Goal: Task Accomplishment & Management: Complete application form

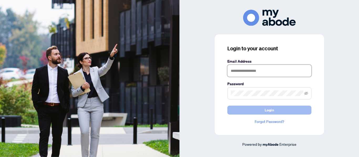
type input "**********"
click at [265, 107] on span "Login" at bounding box center [268, 110] width 9 height 8
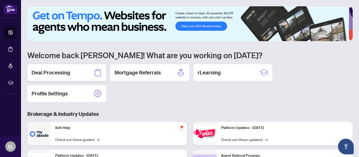
click at [60, 71] on h2 "Deal Processing" at bounding box center [50, 72] width 39 height 7
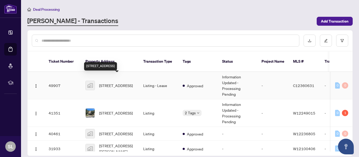
click at [118, 83] on span "[STREET_ADDRESS]" at bounding box center [116, 86] width 34 height 6
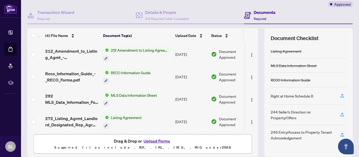
scroll to position [62, 0]
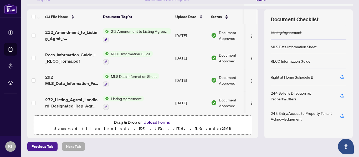
click at [154, 122] on button "Upload Forms" at bounding box center [157, 122] width 30 height 7
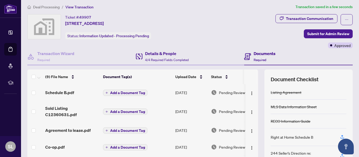
scroll to position [0, 0]
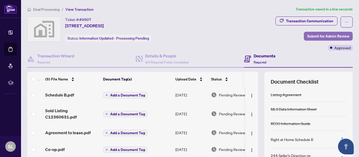
click at [322, 36] on span "Submit for Admin Review" at bounding box center [328, 36] width 42 height 8
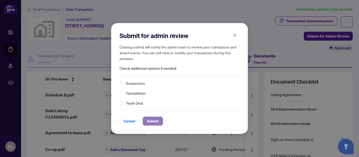
click at [156, 120] on span "Submit" at bounding box center [153, 121] width 12 height 8
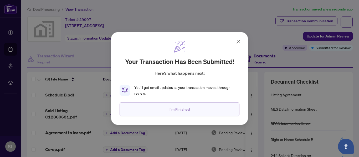
click at [185, 110] on span "I'm Finished" at bounding box center [179, 109] width 20 height 8
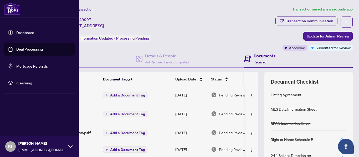
click at [20, 49] on link "Deal Processing" at bounding box center [29, 49] width 27 height 5
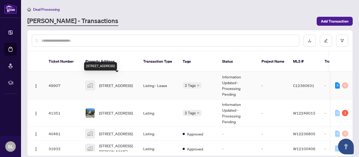
click at [112, 83] on span "[STREET_ADDRESS]" at bounding box center [116, 86] width 34 height 6
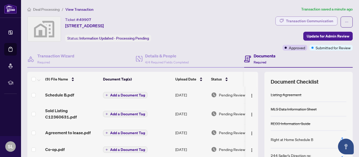
click at [311, 19] on div "Transaction Communication" at bounding box center [309, 21] width 47 height 8
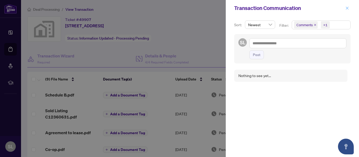
click at [346, 9] on icon "close" at bounding box center [347, 8] width 4 height 4
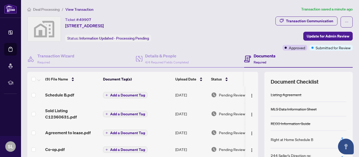
click at [256, 55] on h4 "Documents" at bounding box center [264, 56] width 22 height 6
click at [245, 59] on icon at bounding box center [247, 59] width 7 height 7
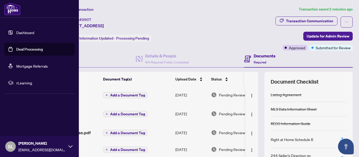
click at [18, 33] on link "Dashboard" at bounding box center [25, 32] width 18 height 5
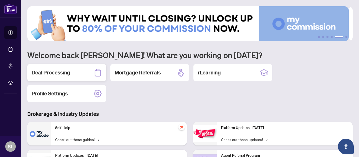
click at [42, 70] on h2 "Deal Processing" at bounding box center [50, 72] width 39 height 7
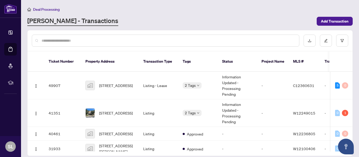
drag, startPoint x: 353, startPoint y: 85, endPoint x: 355, endPoint y: 90, distance: 5.7
click at [355, 90] on main "Deal Processing RAHR - Transactions Add Transaction Ticket Number Property Addr…" at bounding box center [190, 78] width 338 height 157
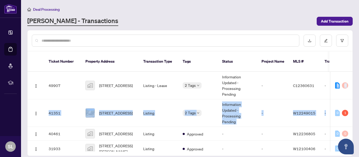
drag, startPoint x: 354, startPoint y: 93, endPoint x: 356, endPoint y: 104, distance: 11.2
click at [356, 104] on main "Deal Processing RAHR - Transactions Add Transaction Ticket Number Property Addr…" at bounding box center [190, 78] width 338 height 157
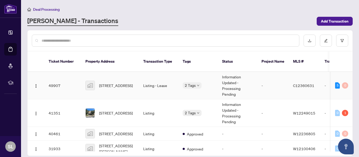
click at [149, 87] on td "Listing - Lease" at bounding box center [158, 86] width 39 height 28
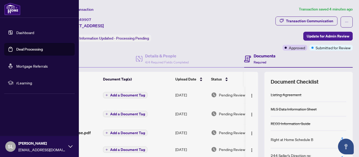
click at [16, 48] on link "Deal Processing" at bounding box center [29, 49] width 27 height 5
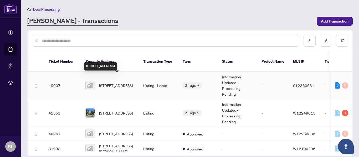
click at [119, 83] on span "[STREET_ADDRESS]" at bounding box center [116, 86] width 34 height 6
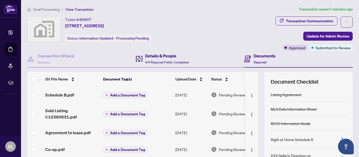
click at [159, 56] on h4 "Details & People" at bounding box center [167, 56] width 44 height 6
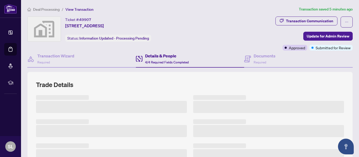
scroll to position [26, 0]
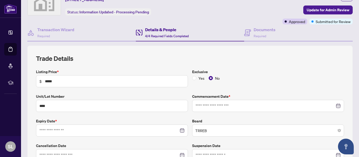
type input "**********"
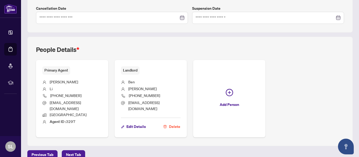
scroll to position [167, 0]
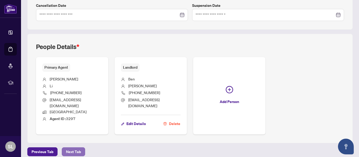
click at [73, 148] on span "Next Tab" at bounding box center [73, 152] width 15 height 8
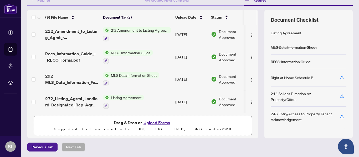
scroll to position [62, 0]
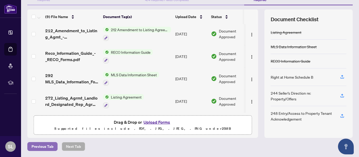
click at [38, 146] on span "Previous Tab" at bounding box center [42, 147] width 22 height 8
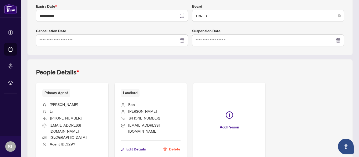
scroll to position [167, 0]
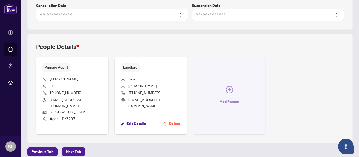
click at [226, 98] on span "Add Person" at bounding box center [228, 102] width 19 height 8
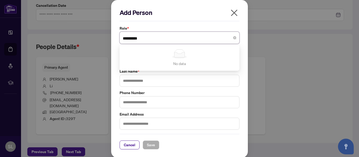
click at [202, 55] on div "No data" at bounding box center [179, 53] width 107 height 9
type input "*********"
click at [157, 82] on input "text" at bounding box center [179, 81] width 120 height 12
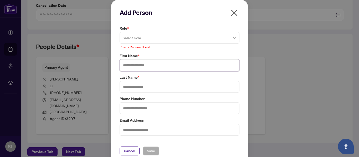
click at [139, 64] on input "text" at bounding box center [179, 65] width 120 height 12
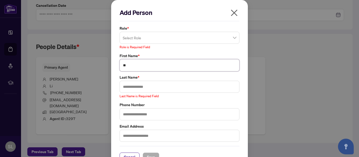
type input "**"
click at [146, 87] on input "text" at bounding box center [179, 87] width 120 height 12
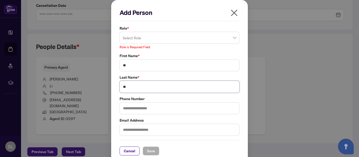
type input "**"
click at [144, 110] on input "text" at bounding box center [179, 108] width 120 height 12
type input "**********"
click at [135, 129] on input "text" at bounding box center [179, 130] width 120 height 12
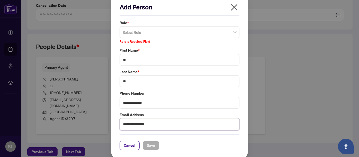
scroll to position [7, 0]
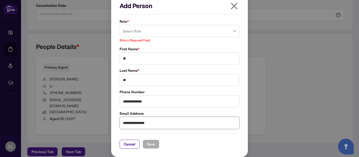
type input "**********"
click at [144, 33] on input "search" at bounding box center [177, 32] width 109 height 12
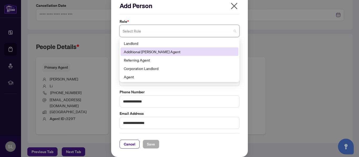
click at [146, 51] on div "Additional RAHR Agent" at bounding box center [179, 52] width 111 height 6
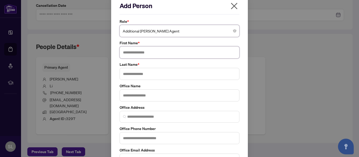
click at [149, 54] on input "text" at bounding box center [179, 52] width 120 height 12
type input "**"
click at [146, 73] on input "text" at bounding box center [179, 74] width 120 height 12
type input "**"
click at [140, 95] on input "text" at bounding box center [179, 95] width 120 height 12
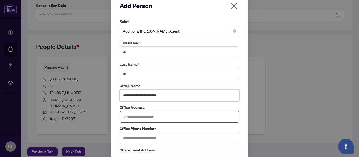
type input "**********"
click at [140, 115] on input "search" at bounding box center [181, 117] width 109 height 6
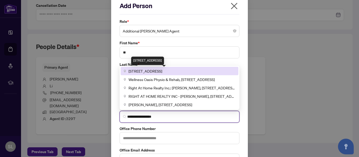
click at [143, 69] on span "480 Eglinton Ave W, Mississauga, ON, Canada" at bounding box center [145, 71] width 34 height 6
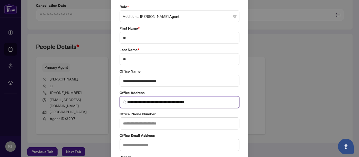
scroll to position [33, 0]
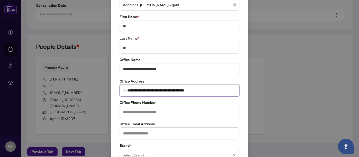
type input "**********"
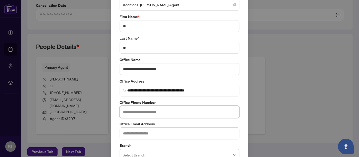
click at [158, 113] on input "text" at bounding box center [179, 112] width 120 height 12
type input "**********"
click at [148, 134] on input "text" at bounding box center [179, 134] width 120 height 12
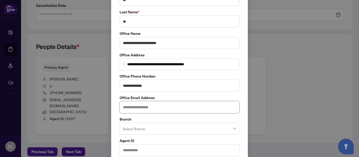
click at [233, 130] on span at bounding box center [179, 129] width 113 height 10
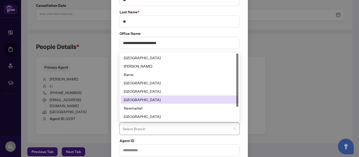
click at [173, 99] on div "Mississauga" at bounding box center [179, 100] width 111 height 6
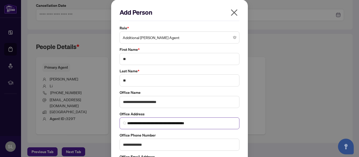
scroll to position [0, 0]
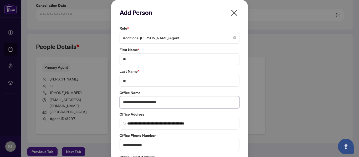
drag, startPoint x: 172, startPoint y: 103, endPoint x: 146, endPoint y: 105, distance: 25.2
click at [146, 105] on input "**********" at bounding box center [179, 102] width 120 height 12
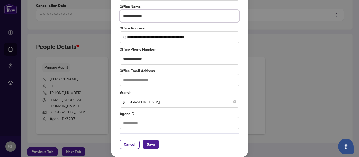
scroll to position [87, 0]
type input "**********"
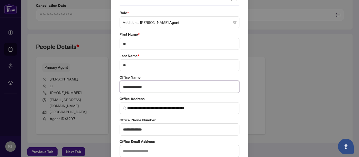
scroll to position [8, 0]
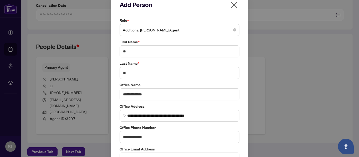
click at [93, 84] on div "**********" at bounding box center [179, 78] width 359 height 157
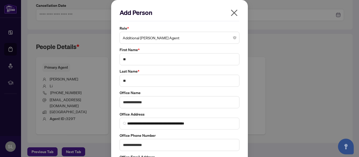
click at [233, 13] on icon "close" at bounding box center [234, 13] width 8 height 8
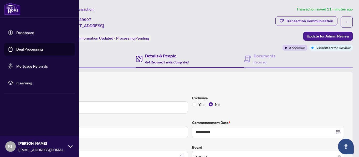
click at [25, 32] on link "Dashboard" at bounding box center [25, 32] width 18 height 5
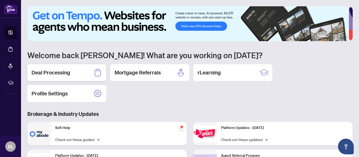
click at [64, 70] on h2 "Deal Processing" at bounding box center [50, 72] width 39 height 7
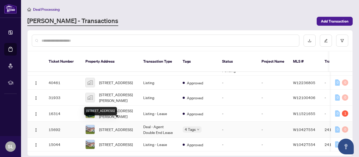
scroll to position [57, 0]
click at [112, 127] on span "[STREET_ADDRESS]" at bounding box center [116, 130] width 34 height 6
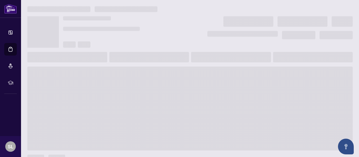
click at [112, 119] on span at bounding box center [189, 109] width 325 height 84
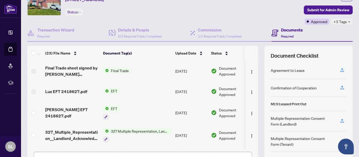
click at [113, 91] on span "EFT" at bounding box center [114, 91] width 11 height 6
click at [143, 93] on td "EFT" at bounding box center [137, 92] width 72 height 20
click at [78, 91] on span "Lus EFT 2418627.pdf" at bounding box center [66, 91] width 42 height 6
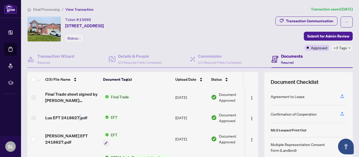
click at [120, 97] on span "Final Trade" at bounding box center [120, 97] width 22 height 6
click at [115, 96] on span "Final Trade" at bounding box center [120, 97] width 22 height 6
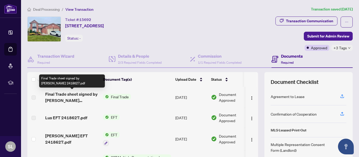
click at [78, 95] on span "Final Trade sheet signed by BOR 2418627.pdf" at bounding box center [72, 97] width 54 height 13
click at [93, 101] on span "Final Trade sheet signed by BOR 2418627.pdf" at bounding box center [72, 97] width 54 height 13
click at [83, 101] on span "Final Trade sheet signed by BOR 2418627.pdf" at bounding box center [72, 97] width 54 height 13
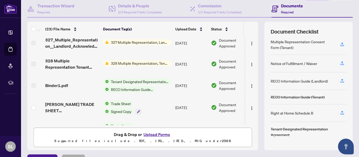
scroll to position [52, 0]
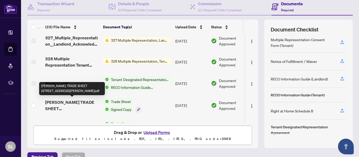
click at [81, 108] on span "SEAN TRADE SHEET 2082 Folkway Dr - TS - Sean.pdf" at bounding box center [72, 105] width 54 height 13
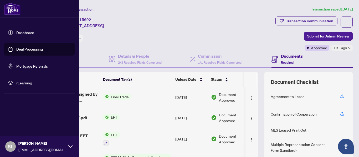
click at [21, 33] on link "Dashboard" at bounding box center [25, 32] width 18 height 5
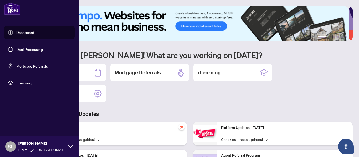
click at [19, 49] on link "Deal Processing" at bounding box center [29, 49] width 27 height 5
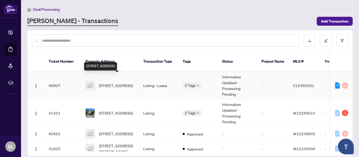
click at [116, 83] on span "[STREET_ADDRESS]" at bounding box center [116, 86] width 34 height 6
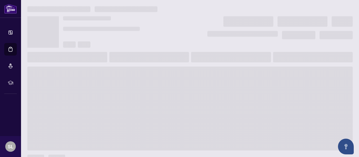
click at [116, 79] on span at bounding box center [189, 109] width 325 height 84
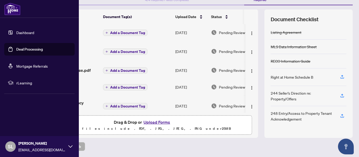
click at [22, 31] on link "Dashboard" at bounding box center [25, 32] width 18 height 5
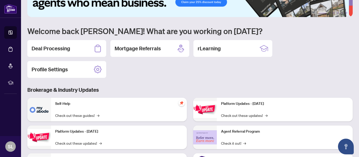
scroll to position [9, 0]
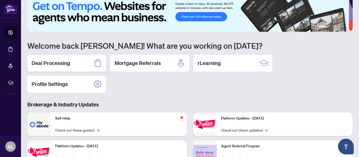
click at [65, 63] on h2 "Deal Processing" at bounding box center [50, 63] width 39 height 7
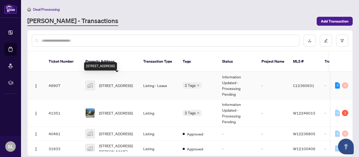
click at [122, 83] on span "[STREET_ADDRESS]" at bounding box center [116, 86] width 34 height 6
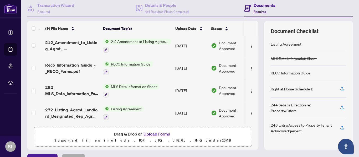
scroll to position [52, 0]
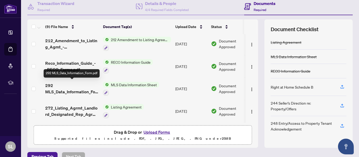
click at [80, 88] on span "292 MLS_Data_Information_Form.pdf" at bounding box center [72, 88] width 54 height 13
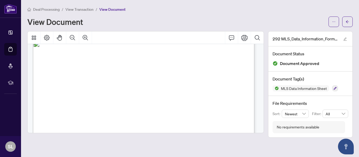
scroll to position [2677, 0]
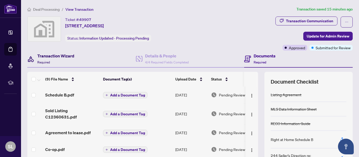
click at [57, 56] on h4 "Transaction Wizard" at bounding box center [55, 56] width 37 height 6
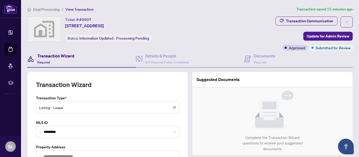
type input "**********"
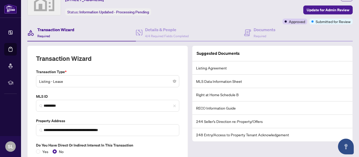
scroll to position [51, 0]
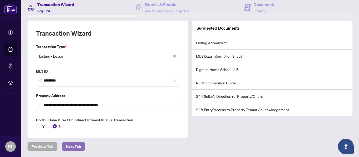
click at [76, 144] on span "Next Tab" at bounding box center [73, 147] width 15 height 8
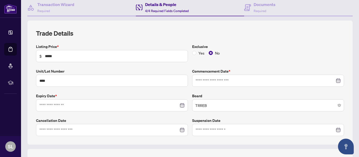
type input "**********"
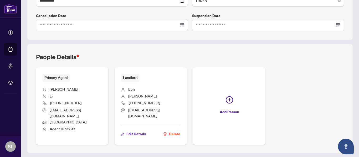
scroll to position [167, 0]
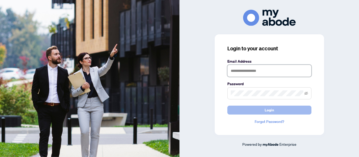
type input "**********"
click at [280, 109] on button "Login" at bounding box center [269, 110] width 84 height 9
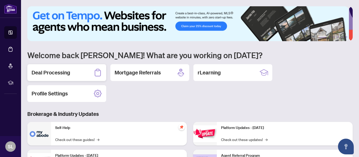
click at [40, 71] on h2 "Deal Processing" at bounding box center [50, 72] width 39 height 7
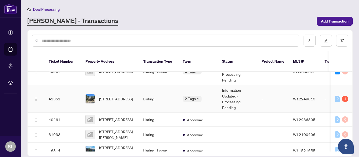
scroll to position [57, 0]
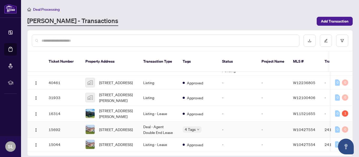
click at [152, 122] on td "Deal - Agent Double End Lease" at bounding box center [158, 130] width 39 height 16
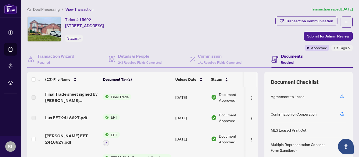
scroll to position [26, 0]
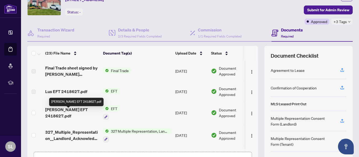
click at [71, 111] on span "Seans EFT 2418627.pdf" at bounding box center [72, 113] width 54 height 13
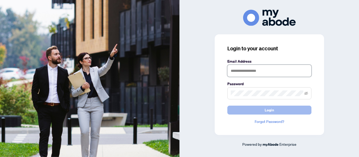
type input "**********"
click at [275, 110] on button "Login" at bounding box center [269, 110] width 84 height 9
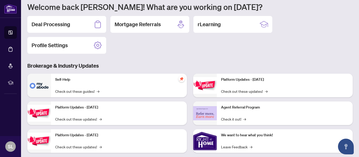
scroll to position [52, 0]
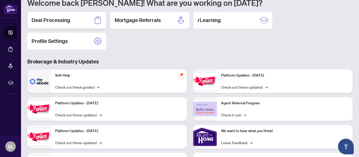
click at [41, 19] on h2 "Deal Processing" at bounding box center [50, 20] width 39 height 7
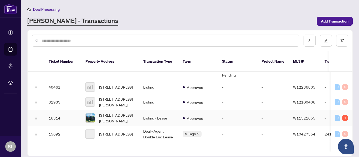
scroll to position [52, 0]
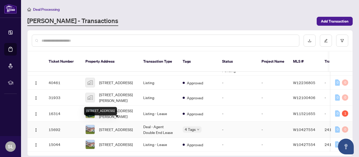
click at [106, 127] on span "[STREET_ADDRESS]" at bounding box center [116, 130] width 34 height 6
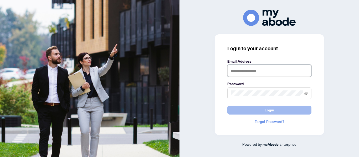
type input "**********"
click at [266, 110] on span "Login" at bounding box center [268, 110] width 9 height 8
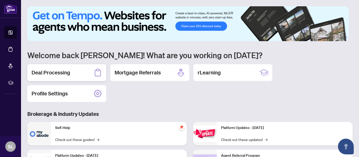
click at [61, 73] on h2 "Deal Processing" at bounding box center [50, 72] width 39 height 7
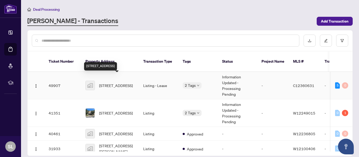
click at [119, 83] on span "[STREET_ADDRESS]" at bounding box center [116, 86] width 34 height 6
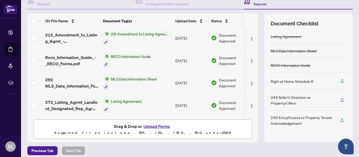
scroll to position [62, 0]
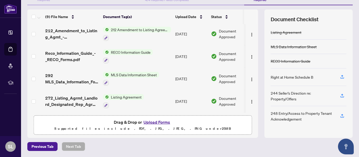
click at [158, 122] on button "Upload Forms" at bounding box center [157, 122] width 30 height 7
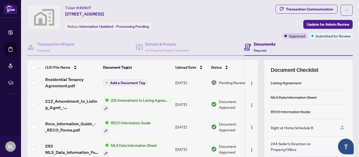
scroll to position [9, 0]
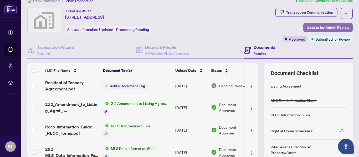
click at [307, 28] on span "Update for Admin Review" at bounding box center [327, 27] width 43 height 8
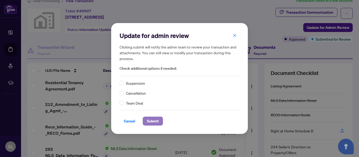
click at [154, 121] on span "Submit" at bounding box center [153, 121] width 12 height 8
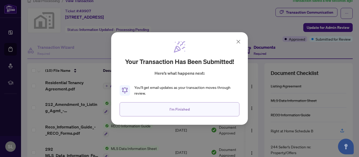
click at [206, 109] on button "I'm Finished" at bounding box center [179, 109] width 120 height 14
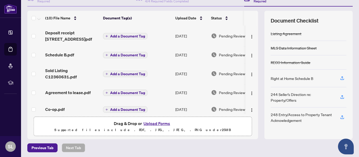
scroll to position [0, 0]
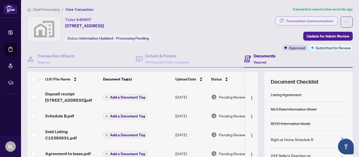
click at [311, 21] on div "Transaction Communication" at bounding box center [309, 21] width 47 height 8
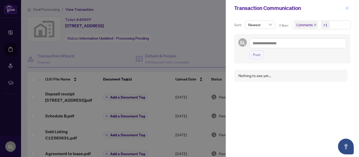
click at [346, 8] on icon "close" at bounding box center [346, 8] width 3 height 3
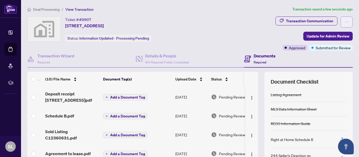
click at [340, 21] on button "button" at bounding box center [346, 22] width 12 height 11
click at [75, 9] on span "View Transaction" at bounding box center [79, 9] width 28 height 5
click at [45, 9] on span "Deal Processing" at bounding box center [46, 9] width 27 height 5
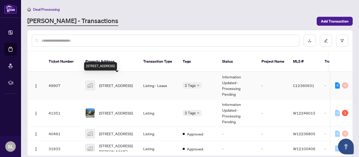
click at [114, 83] on span "[STREET_ADDRESS]" at bounding box center [116, 86] width 34 height 6
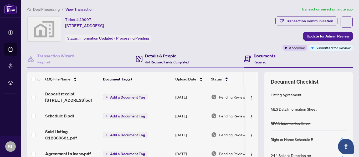
click at [154, 55] on h4 "Details & People" at bounding box center [167, 56] width 44 height 6
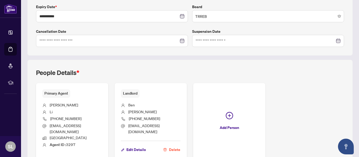
scroll to position [167, 0]
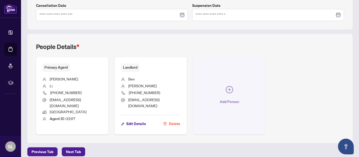
click at [228, 86] on icon "plus-circle" at bounding box center [228, 89] width 7 height 7
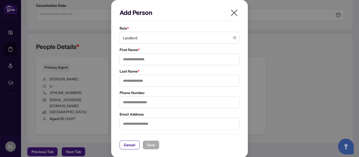
click at [230, 39] on span "Landlord" at bounding box center [179, 38] width 113 height 10
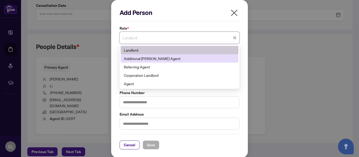
click at [197, 58] on div "Additional RAHR Agent" at bounding box center [179, 59] width 111 height 6
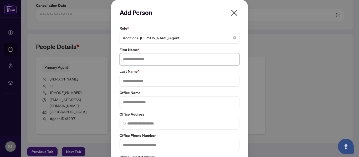
click at [134, 59] on input "text" at bounding box center [179, 59] width 120 height 12
type input "**"
click at [165, 81] on input "text" at bounding box center [179, 81] width 120 height 12
type input "**"
click at [152, 101] on input "text" at bounding box center [179, 102] width 120 height 12
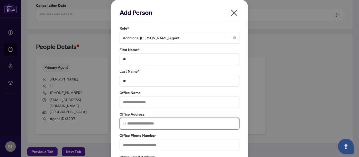
click at [152, 122] on input "search" at bounding box center [181, 124] width 109 height 6
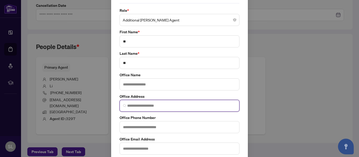
scroll to position [26, 0]
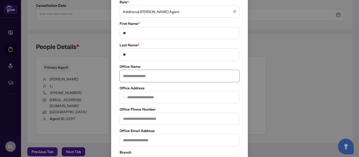
click at [135, 77] on input "text" at bounding box center [179, 76] width 120 height 12
type input "*"
type input "**********"
click at [144, 119] on input "text" at bounding box center [179, 119] width 120 height 12
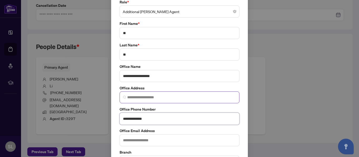
type input "**********"
click at [136, 98] on input "search" at bounding box center [181, 98] width 109 height 6
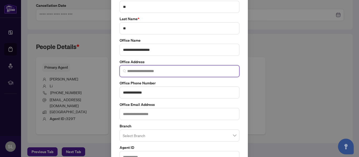
click at [231, 137] on span at bounding box center [179, 136] width 113 height 10
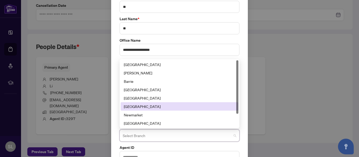
click at [201, 103] on div "Mississauga" at bounding box center [179, 106] width 118 height 8
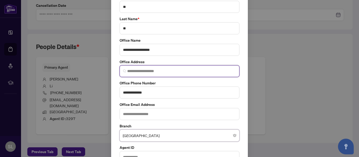
click at [149, 71] on input "search" at bounding box center [181, 72] width 109 height 6
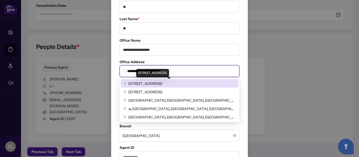
click at [154, 82] on span "480 Eglinton Ave W #30b, Mississauga, ON, Canada" at bounding box center [145, 84] width 34 height 6
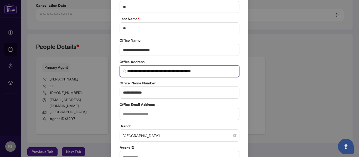
type input "**********"
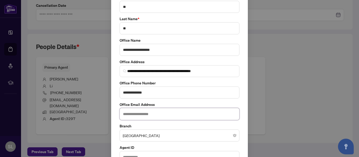
click at [148, 116] on input "text" at bounding box center [179, 114] width 120 height 12
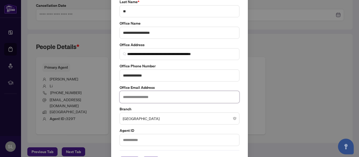
scroll to position [79, 0]
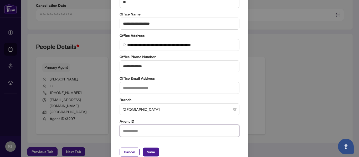
click at [133, 131] on input "text" at bounding box center [179, 131] width 120 height 12
type input "*****"
click at [148, 150] on span "Save" at bounding box center [151, 152] width 8 height 8
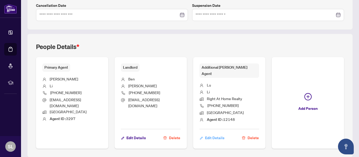
click at [215, 134] on span "Edit Details" at bounding box center [214, 138] width 19 height 8
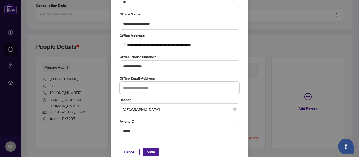
click at [146, 87] on input "text" at bounding box center [179, 88] width 120 height 12
type input "**********"
click at [148, 151] on span "Save" at bounding box center [151, 152] width 8 height 8
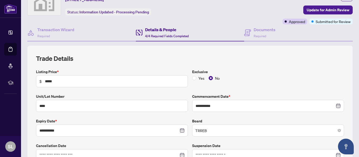
scroll to position [0, 0]
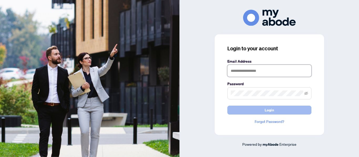
type input "**********"
click at [264, 109] on span "Login" at bounding box center [268, 110] width 9 height 8
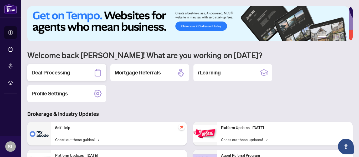
click at [49, 72] on h2 "Deal Processing" at bounding box center [50, 72] width 39 height 7
